Goal: Task Accomplishment & Management: Use online tool/utility

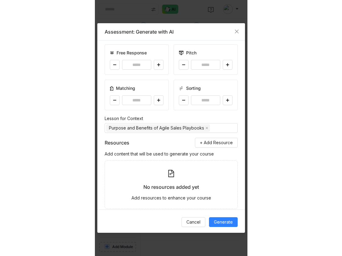
scroll to position [90, 0]
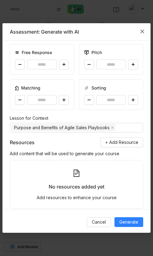
click at [143, 31] on icon "Close" at bounding box center [142, 31] width 5 height 5
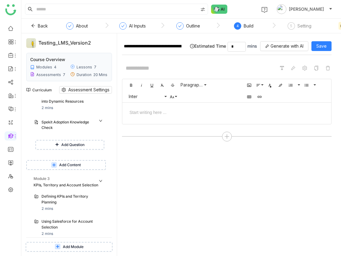
scroll to position [261, 0]
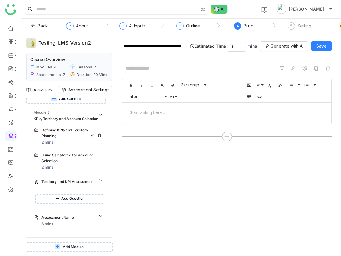
click at [59, 135] on div "Defining KPIs and Territory Planning" at bounding box center [69, 133] width 55 height 12
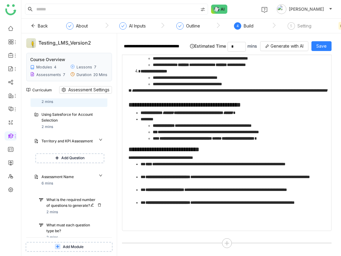
scroll to position [285, 0]
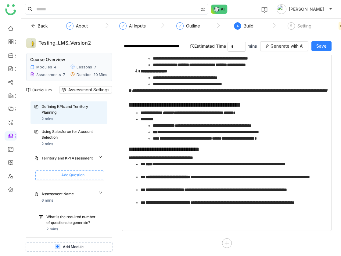
click at [69, 177] on span "Add Question" at bounding box center [72, 175] width 23 height 6
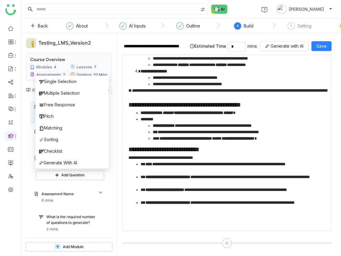
click at [122, 179] on div "**********" at bounding box center [229, 144] width 224 height 223
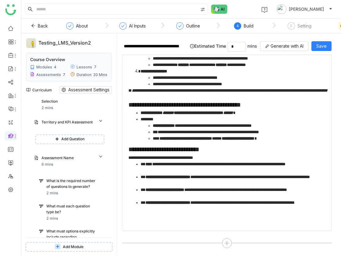
scroll to position [323, 0]
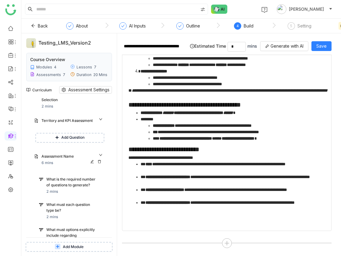
click at [104, 164] on div "Assessment Name 6 mins" at bounding box center [73, 160] width 62 height 12
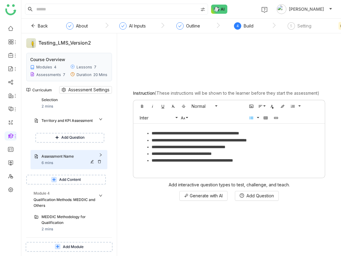
click at [104, 164] on div "Assessment Name 6 mins" at bounding box center [73, 160] width 62 height 12
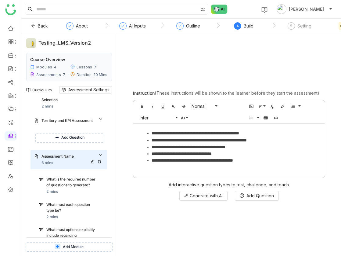
click at [104, 163] on div "Assessment Name 6 mins" at bounding box center [73, 160] width 62 height 12
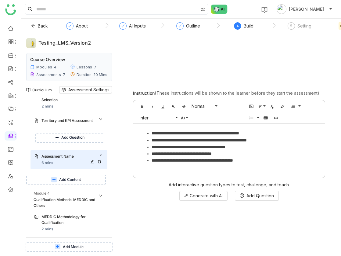
click at [101, 160] on icon at bounding box center [99, 161] width 3 height 3
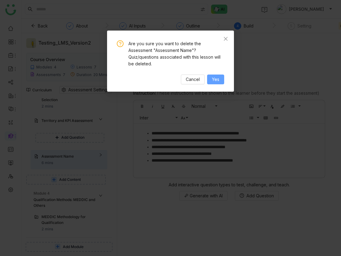
click at [202, 80] on span "Yes" at bounding box center [215, 79] width 7 height 7
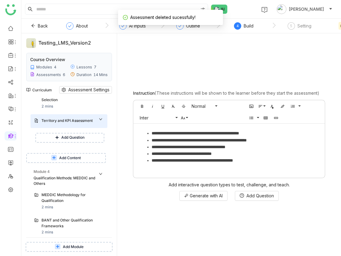
click at [75, 155] on span "Add Content" at bounding box center [70, 158] width 22 height 6
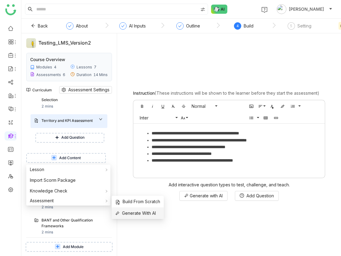
click at [130, 212] on span "Generate With AI" at bounding box center [135, 213] width 41 height 7
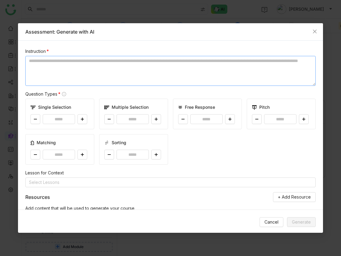
click at [105, 83] on textarea at bounding box center [170, 71] width 291 height 30
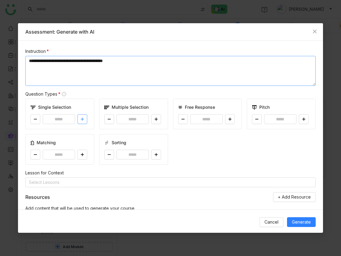
type textarea "**********"
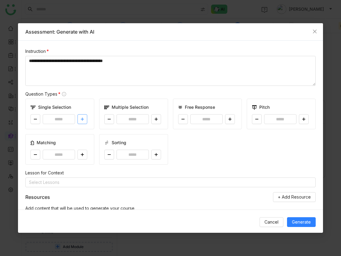
click at [82, 120] on icon at bounding box center [83, 119] width 4 height 4
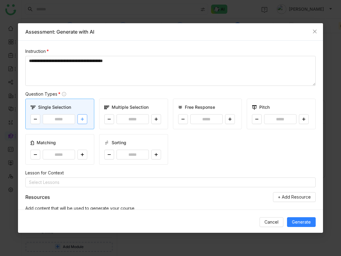
click at [82, 120] on icon at bounding box center [83, 119] width 4 height 4
type input "*"
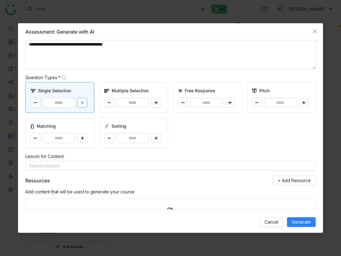
scroll to position [18, 0]
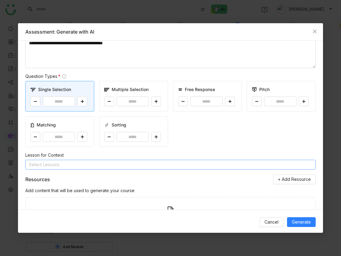
click at [135, 163] on nz-select-top-control "Select Lessons" at bounding box center [170, 165] width 291 height 10
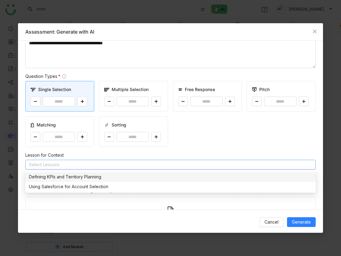
click at [105, 176] on div "Defining KPIs and Territory Planning" at bounding box center [170, 176] width 283 height 7
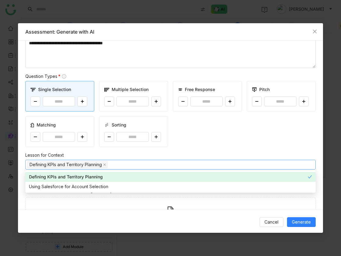
click at [180, 156] on div "Lesson for Context" at bounding box center [170, 155] width 291 height 7
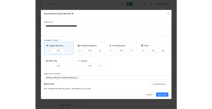
scroll to position [323, 0]
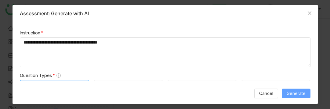
click at [202, 96] on span "Generate" at bounding box center [296, 93] width 19 height 7
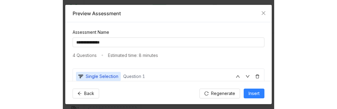
scroll to position [420, 0]
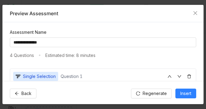
click at [202, 103] on nz-modal-container "**********" at bounding box center [103, 54] width 206 height 109
drag, startPoint x: 205, startPoint y: 103, endPoint x: 191, endPoint y: 103, distance: 14.4
click at [191, 103] on nz-modal-container "**********" at bounding box center [103, 54] width 206 height 109
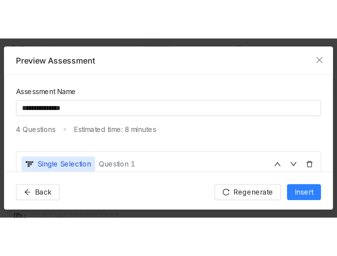
scroll to position [323, 0]
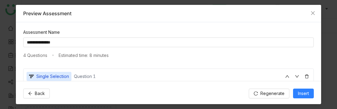
click at [202, 109] on nz-modal-container "**********" at bounding box center [168, 54] width 337 height 109
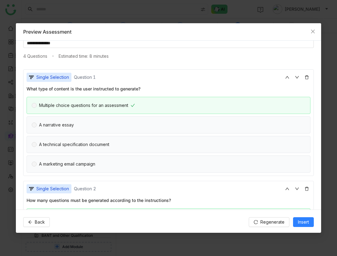
scroll to position [0, 0]
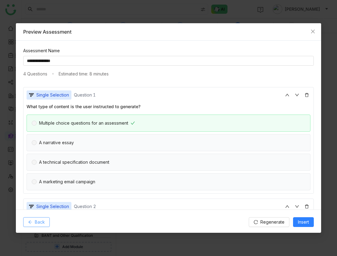
click at [43, 221] on span "Back" at bounding box center [40, 222] width 10 height 7
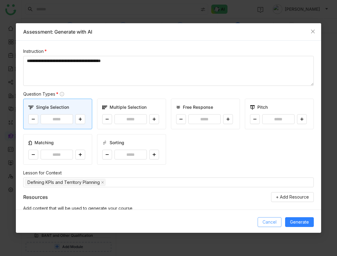
click at [202, 223] on button "Cancel" at bounding box center [270, 222] width 24 height 10
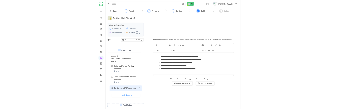
scroll to position [260, 0]
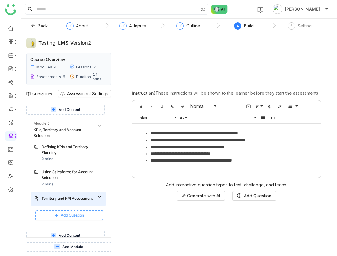
click at [95, 231] on button "Add Content" at bounding box center [65, 236] width 78 height 10
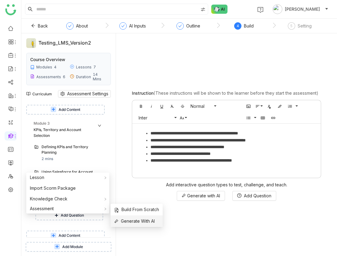
click at [117, 220] on icon at bounding box center [116, 221] width 4 height 4
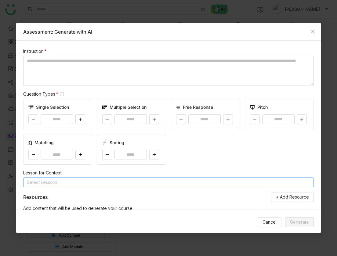
click at [92, 184] on nz-select-top-control "Select Lessons" at bounding box center [168, 182] width 291 height 10
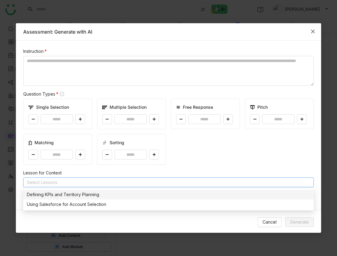
click at [202, 31] on icon "Close" at bounding box center [313, 31] width 5 height 5
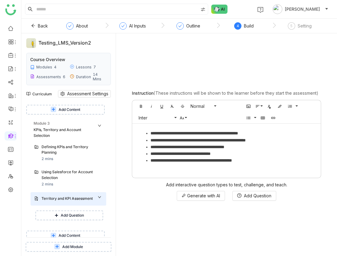
click at [71, 233] on span "Add Content" at bounding box center [70, 236] width 22 height 6
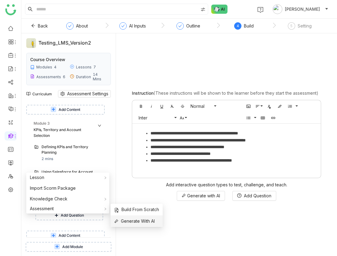
click at [125, 219] on span "Generate With AI" at bounding box center [134, 221] width 41 height 7
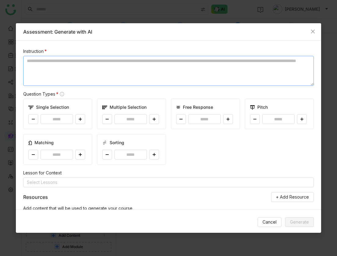
click at [88, 62] on textarea at bounding box center [168, 71] width 291 height 30
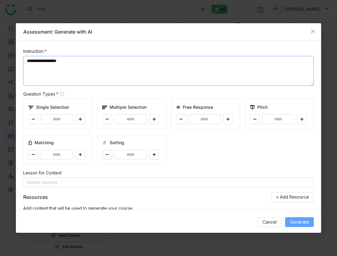
type textarea "**********"
click at [202, 220] on span "Generate" at bounding box center [299, 222] width 19 height 7
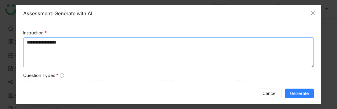
scroll to position [44, 0]
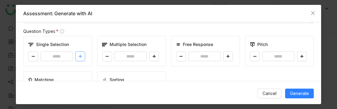
click at [78, 56] on button at bounding box center [80, 57] width 10 height 10
type input "*"
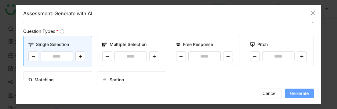
click at [202, 98] on button "Generate" at bounding box center [299, 94] width 29 height 10
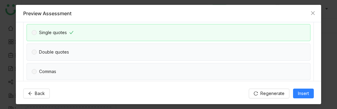
scroll to position [101, 0]
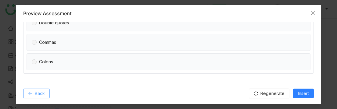
click at [39, 92] on span "Back" at bounding box center [40, 93] width 10 height 7
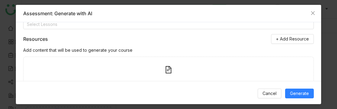
scroll to position [135, 0]
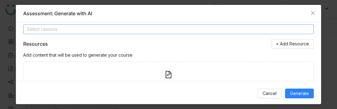
click at [71, 32] on nz-select-top-control "Select Lessons" at bounding box center [168, 29] width 291 height 10
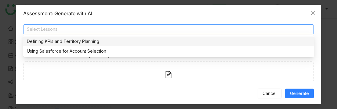
click at [61, 45] on div "Defining KPIs and Territory Planning" at bounding box center [168, 41] width 283 height 7
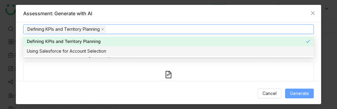
click at [202, 92] on span "Generate" at bounding box center [299, 93] width 19 height 7
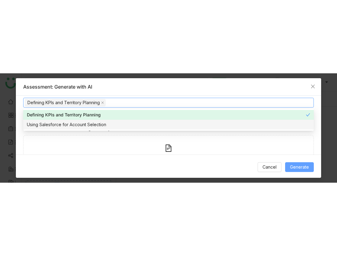
scroll to position [0, 0]
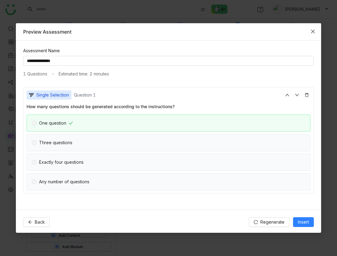
click at [202, 30] on icon "Close" at bounding box center [313, 31] width 5 height 5
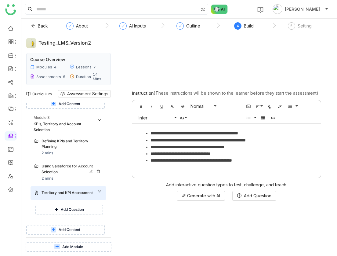
scroll to position [267, 0]
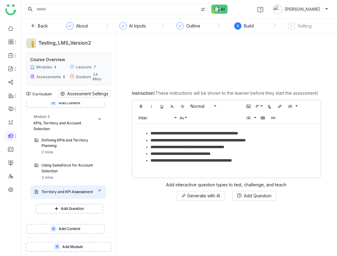
click at [54, 226] on icon at bounding box center [53, 228] width 5 height 5
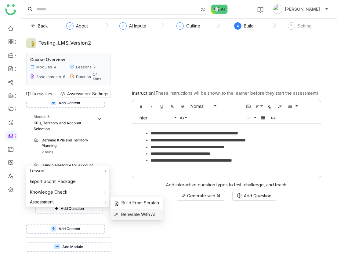
click at [123, 214] on span "Generate With AI" at bounding box center [134, 214] width 41 height 7
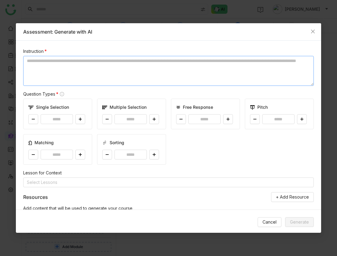
click at [83, 56] on textarea at bounding box center [168, 71] width 291 height 30
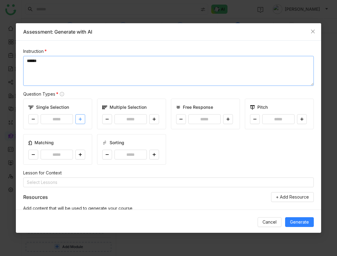
type textarea "******"
click at [84, 117] on button at bounding box center [80, 119] width 10 height 10
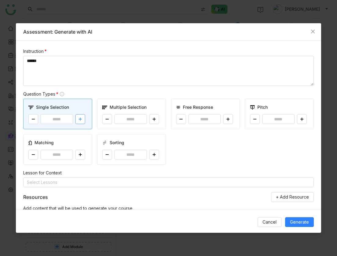
click at [84, 117] on button at bounding box center [80, 119] width 10 height 10
type input "*"
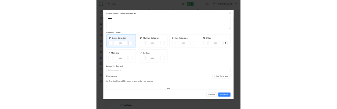
scroll to position [32, 0]
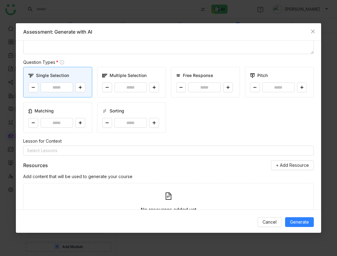
click at [145, 156] on div "Instruction * ****** Question Types * Single Selection * Multiple Selection * F…" at bounding box center [168, 125] width 305 height 169
click at [144, 149] on nz-select-top-control "Select Lessons" at bounding box center [168, 151] width 291 height 10
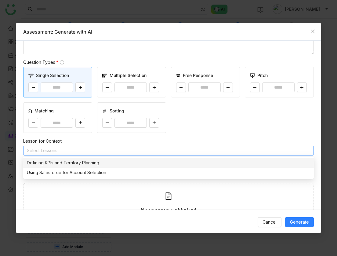
click at [115, 165] on div "Defining KPIs and Territory Planning" at bounding box center [168, 162] width 283 height 7
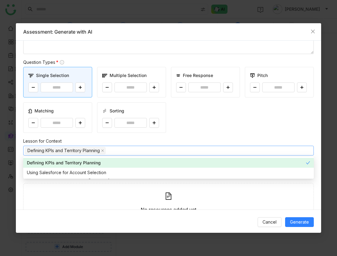
click at [180, 137] on div "Instruction * ****** Question Types * Single Selection * Multiple Selection * F…" at bounding box center [168, 125] width 305 height 169
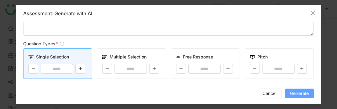
click at [202, 90] on span "Generate" at bounding box center [299, 93] width 19 height 7
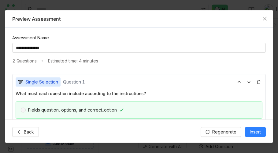
scroll to position [290, 0]
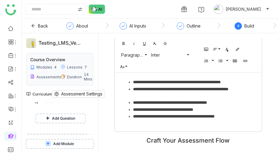
scroll to position [160, 0]
click at [70, 118] on span "Add Content" at bounding box center [61, 121] width 22 height 6
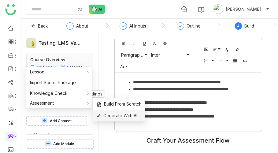
click at [115, 118] on span "Generate With AI" at bounding box center [117, 115] width 41 height 7
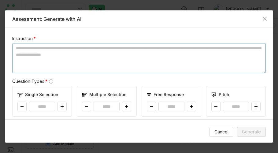
click at [61, 68] on textarea at bounding box center [138, 58] width 253 height 30
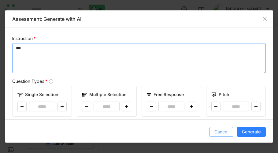
type textarea "***"
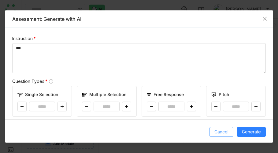
click at [218, 134] on span "Cancel" at bounding box center [221, 131] width 14 height 7
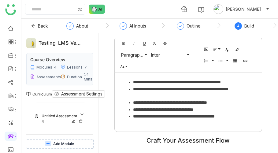
scroll to position [410, 0]
click at [85, 116] on div at bounding box center [77, 118] width 13 height 4
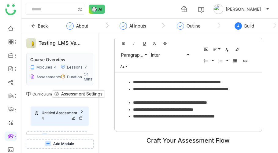
click at [82, 116] on icon at bounding box center [81, 118] width 4 height 4
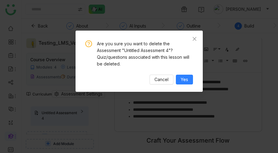
click at [184, 85] on div "Are you sure you want to delete the Assessment "Untitled Assessment 4"? Quiz/qu…" at bounding box center [138, 61] width 127 height 61
click at [184, 82] on span "Yes" at bounding box center [183, 79] width 7 height 7
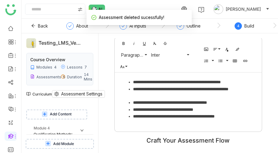
click at [75, 109] on button "Add Content" at bounding box center [56, 114] width 61 height 10
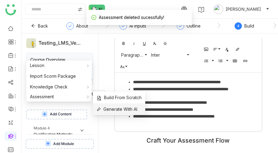
click at [120, 106] on span "Generate With AI" at bounding box center [117, 109] width 41 height 7
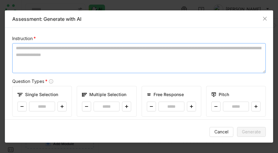
click at [75, 54] on textarea at bounding box center [138, 58] width 253 height 30
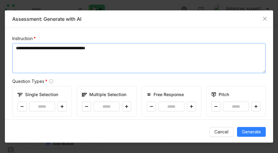
type textarea "**********"
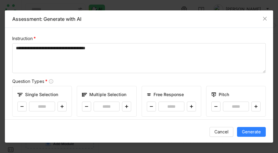
click at [61, 100] on div "Single Selection *" at bounding box center [42, 101] width 60 height 31
click at [61, 102] on button at bounding box center [61, 106] width 9 height 10
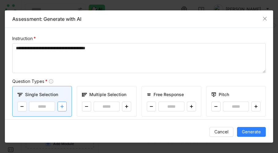
click at [61, 102] on button at bounding box center [61, 106] width 9 height 10
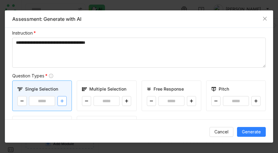
click at [60, 101] on icon at bounding box center [62, 101] width 4 height 4
type input "*"
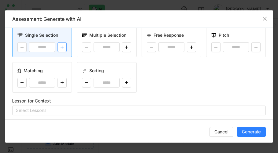
scroll to position [60, 0]
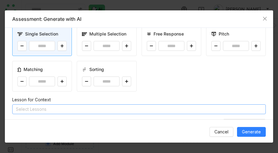
click at [60, 111] on nz-select-top-control "Select Lessons" at bounding box center [138, 109] width 253 height 10
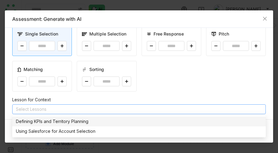
click at [55, 122] on div "Defining KPIs and Territory Planning" at bounding box center [139, 121] width 246 height 7
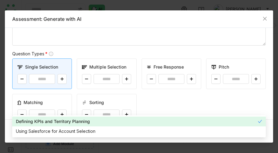
scroll to position [3, 0]
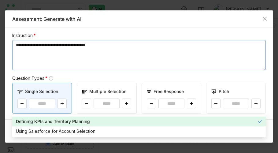
click at [127, 53] on textarea "**********" at bounding box center [138, 55] width 253 height 30
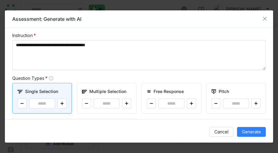
click at [122, 81] on div "Question Types *" at bounding box center [138, 78] width 253 height 7
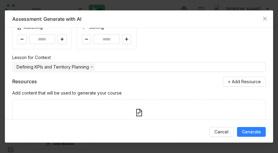
scroll to position [145, 0]
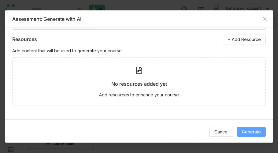
click at [243, 132] on span "Generate" at bounding box center [251, 131] width 19 height 7
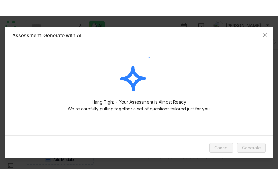
scroll to position [0, 0]
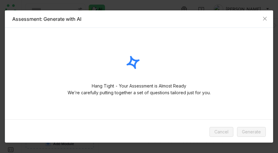
click at [200, 152] on nz-modal-container "Assessment: Generate with AI Hang Tight - Your Assessment is Almost Ready We’re…" at bounding box center [139, 76] width 278 height 153
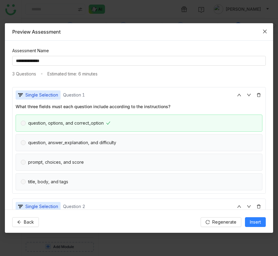
click at [263, 29] on icon "Close" at bounding box center [264, 31] width 5 height 5
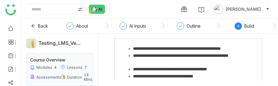
click at [217, 85] on gtmb-test-entity-detail "**********" at bounding box center [188, 61] width 170 height 47
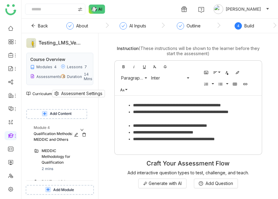
click at [78, 133] on icon at bounding box center [76, 135] width 4 height 4
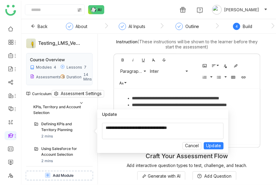
scroll to position [300, 0]
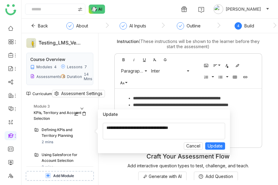
click at [47, 111] on div "KPIs, Territory and Account Selection" at bounding box center [58, 116] width 48 height 12
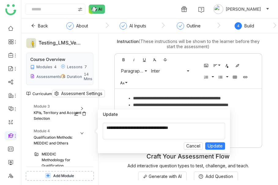
click at [47, 111] on div "KPIs, Territory and Account Selection" at bounding box center [58, 116] width 48 height 12
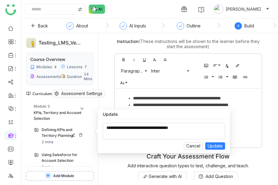
click at [54, 131] on div "Defining KPIs and Territory Planning" at bounding box center [61, 133] width 38 height 12
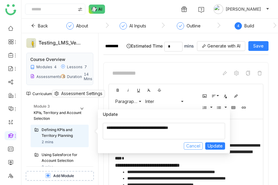
click at [189, 144] on span "Cancel" at bounding box center [193, 146] width 14 height 7
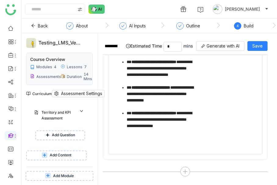
scroll to position [300, 0]
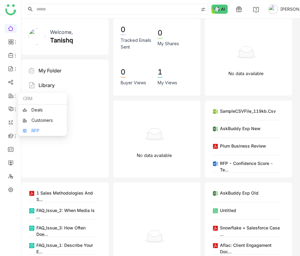
click at [37, 129] on link "RFP" at bounding box center [43, 131] width 40 height 4
click at [39, 131] on link "RFP" at bounding box center [43, 131] width 40 height 4
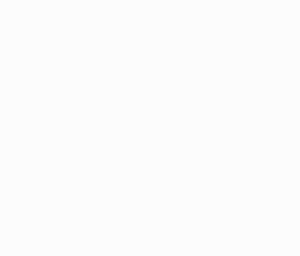
click at [162, 78] on body at bounding box center [150, 128] width 300 height 256
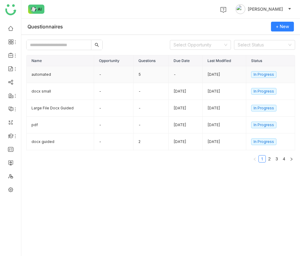
click at [56, 70] on td "automated" at bounding box center [60, 74] width 67 height 17
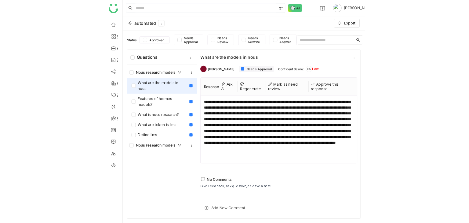
scroll to position [4, 0]
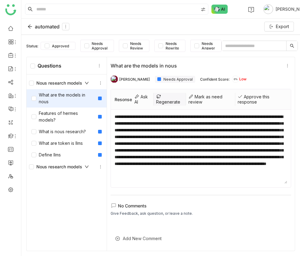
click at [164, 101] on div "Regenerate" at bounding box center [170, 99] width 32 height 13
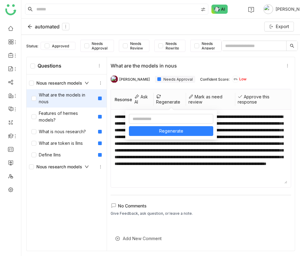
click at [241, 89] on div "**********" at bounding box center [201, 138] width 180 height 99
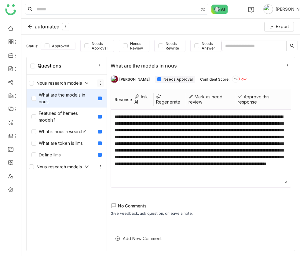
click at [101, 82] on icon at bounding box center [100, 83] width 4 height 4
click at [259, 74] on div "Vikash Prasad Needs Approval Confident Score: 0% Low" at bounding box center [201, 79] width 180 height 12
click at [282, 67] on div "What are the models in nous" at bounding box center [201, 65] width 180 height 7
click at [285, 67] on icon at bounding box center [287, 66] width 7 height 4
click at [266, 59] on div "What are the models in nous Vikash Prasad Needs Approval Confident Score: 0% Lo…" at bounding box center [201, 154] width 188 height 194
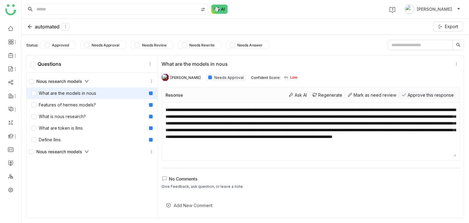
scroll to position [0, 0]
